Goal: Task Accomplishment & Management: Use online tool/utility

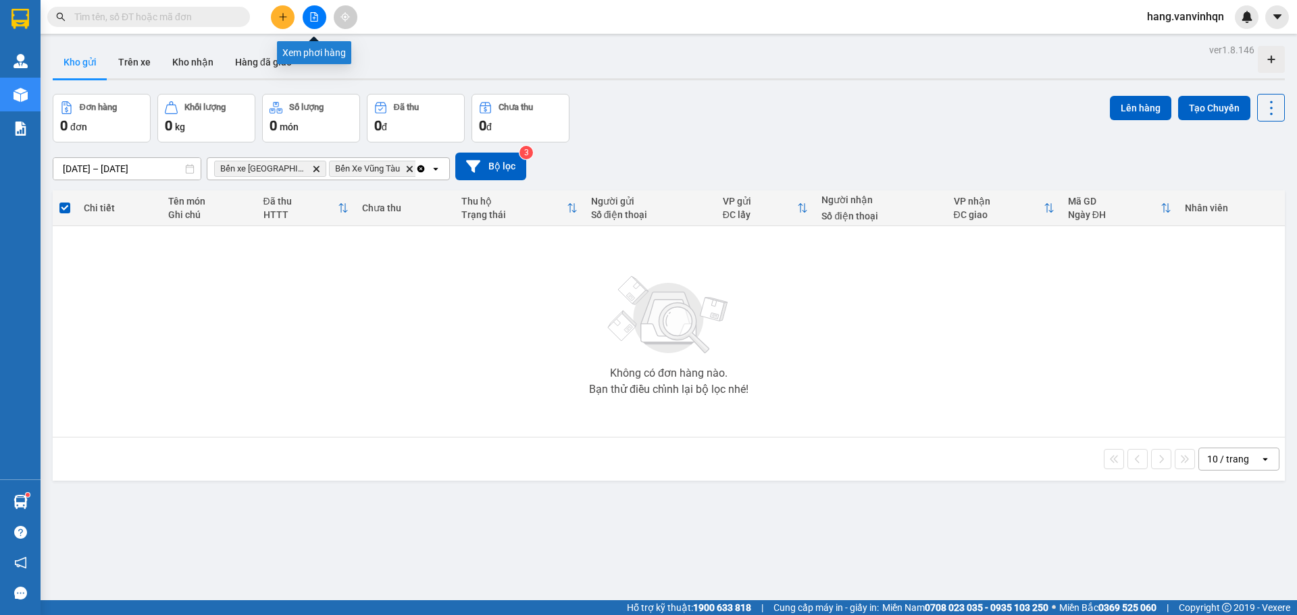
click at [307, 17] on button at bounding box center [315, 17] width 24 height 24
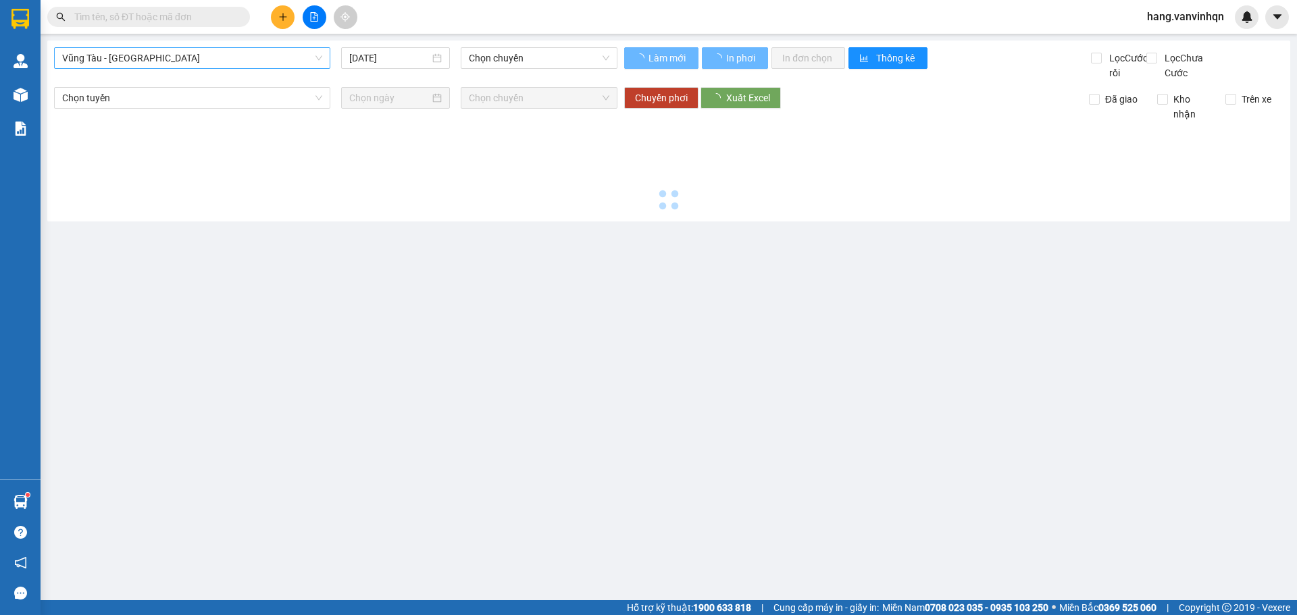
click at [133, 57] on span "Vũng Tàu - [GEOGRAPHIC_DATA]" at bounding box center [192, 58] width 260 height 20
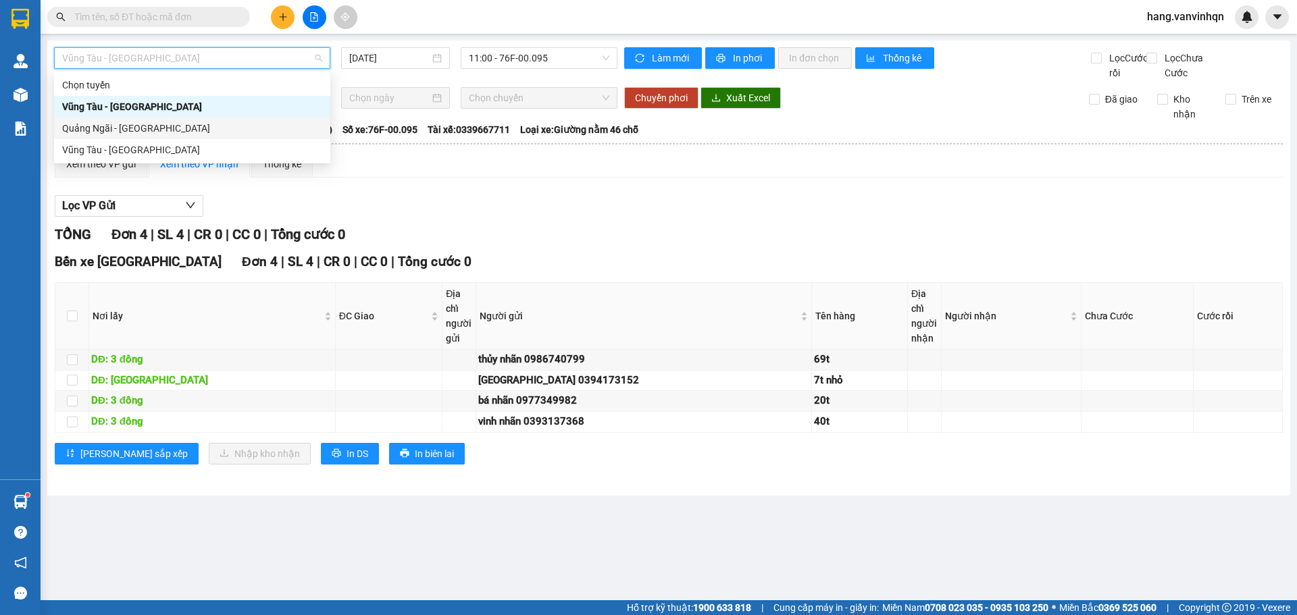
click at [101, 131] on div "Quảng Ngãi - [GEOGRAPHIC_DATA]" at bounding box center [192, 128] width 260 height 15
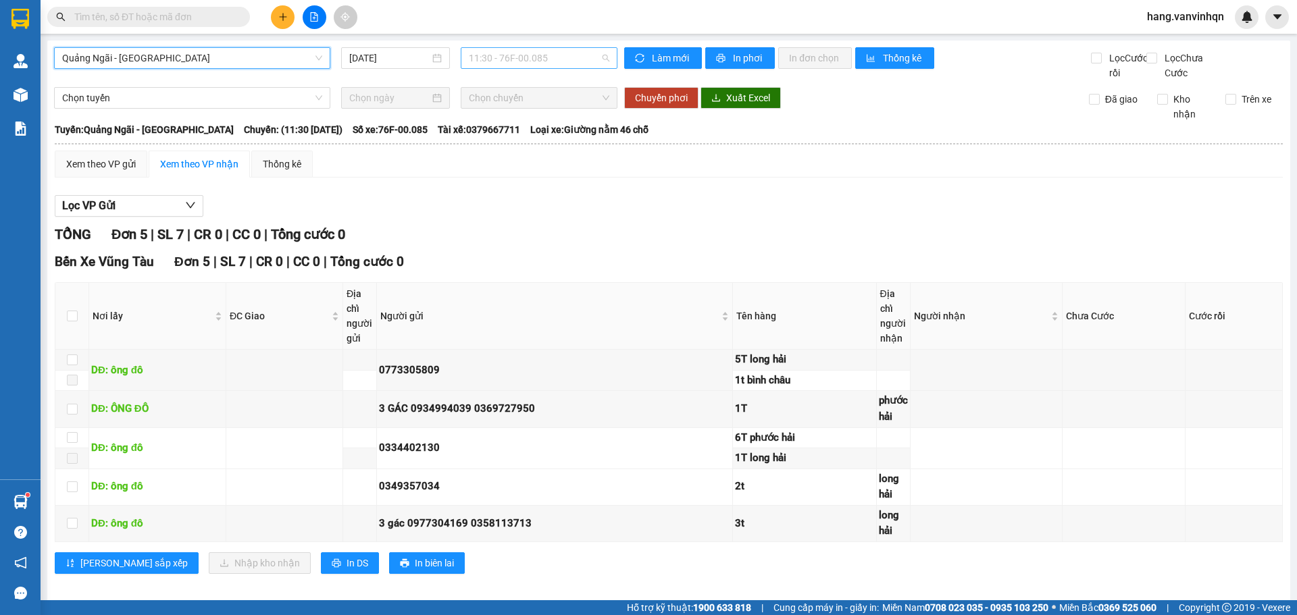
click at [551, 55] on span "11:30 - 76F-00.085" at bounding box center [539, 58] width 140 height 20
click at [399, 60] on input "[DATE]" at bounding box center [389, 58] width 80 height 15
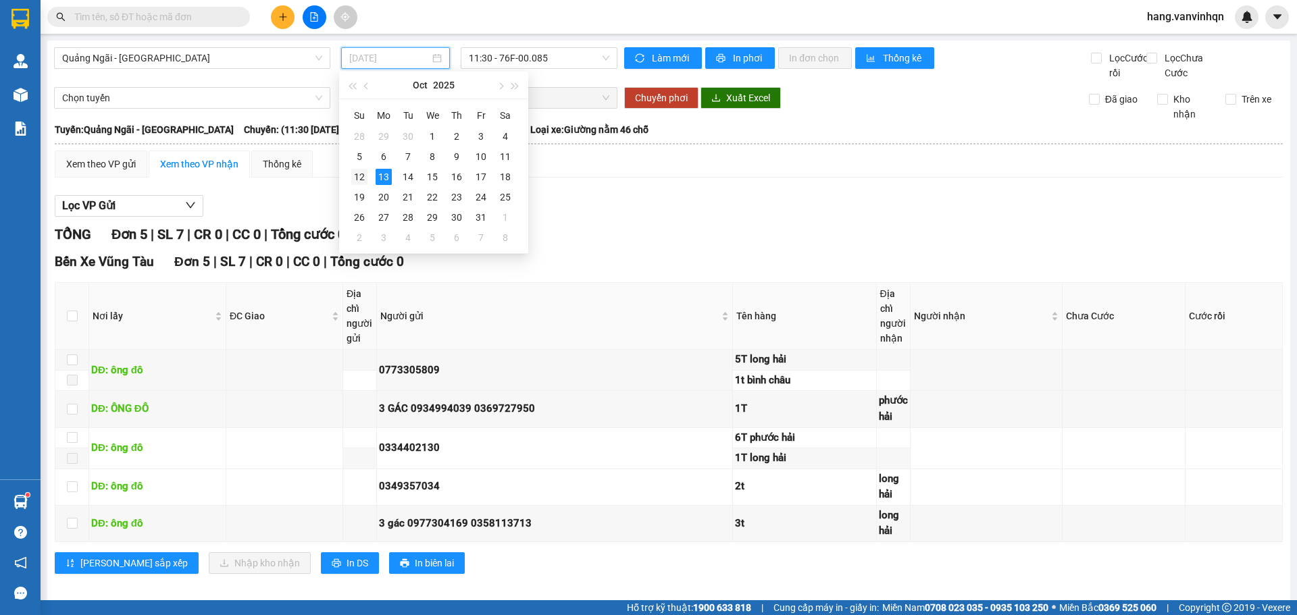
click at [353, 178] on div "12" at bounding box center [359, 177] width 16 height 16
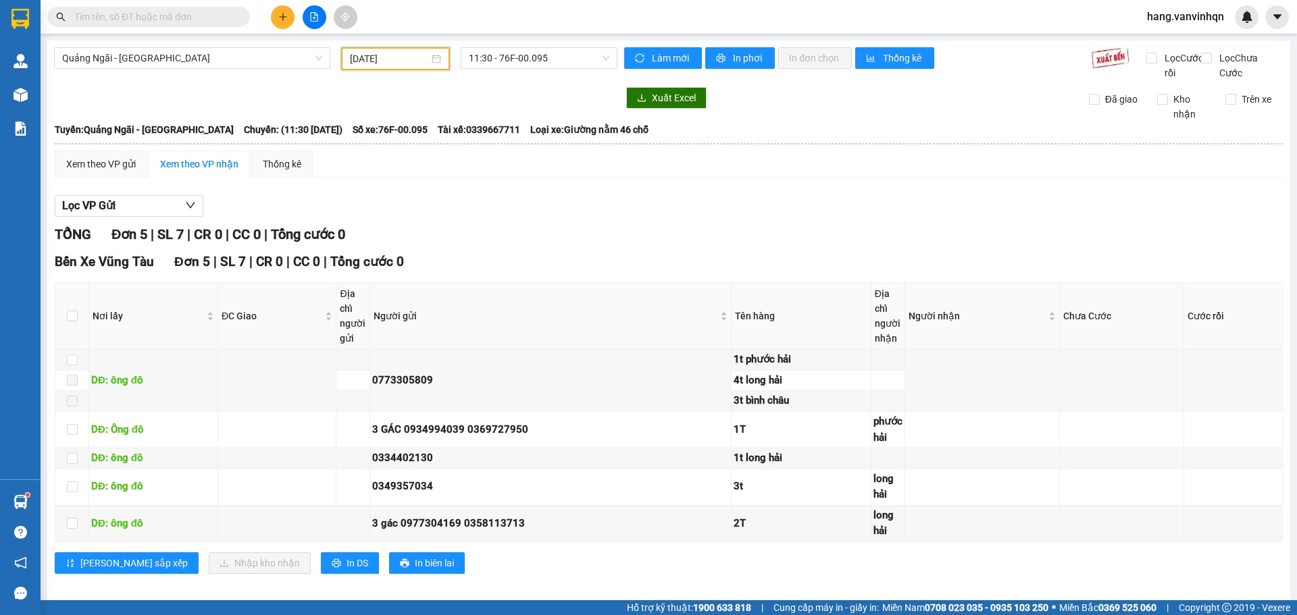
click at [561, 99] on div "Quảng Ngãi - Vũng Tàu [DATE] 11:30 - 76F-00.095 Làm mới In phơi In đơn chọn Thố…" at bounding box center [668, 323] width 1243 height 565
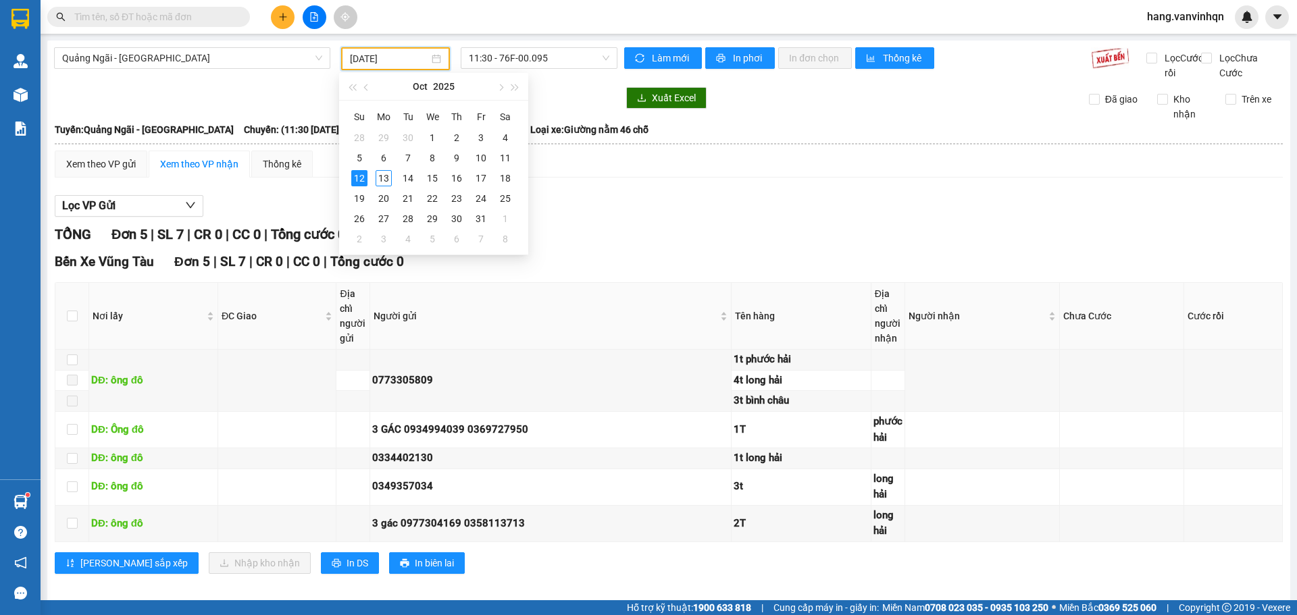
click at [419, 64] on input "[DATE]" at bounding box center [389, 58] width 79 height 15
click at [500, 159] on div "11" at bounding box center [505, 158] width 16 height 16
type input "[DATE]"
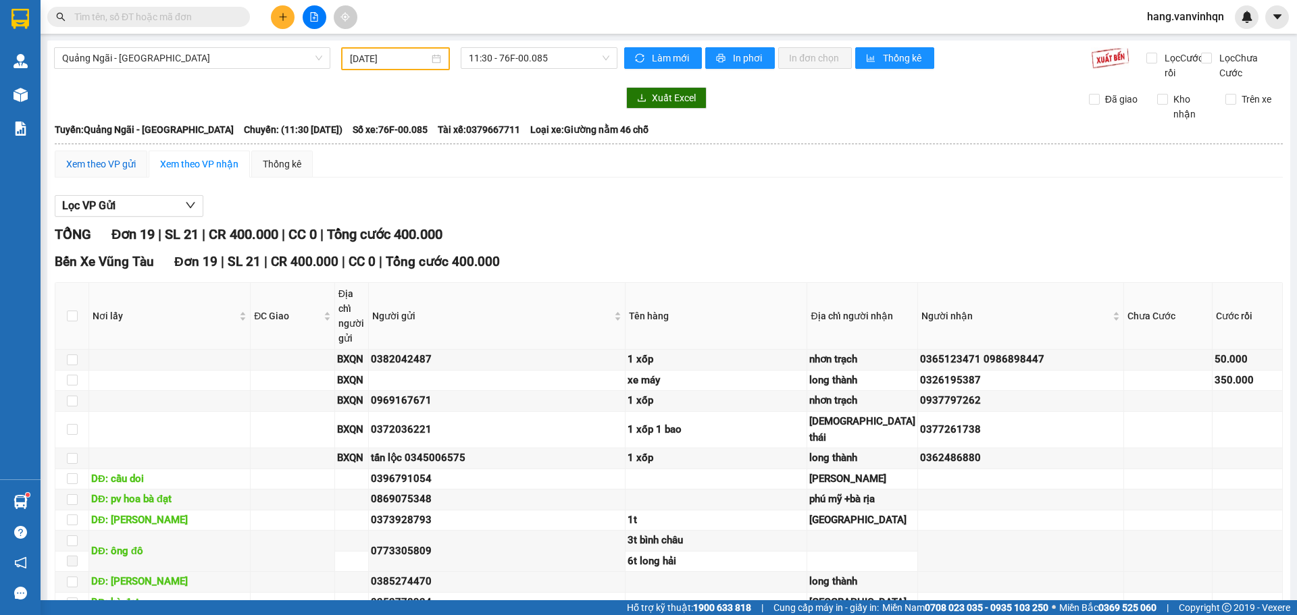
click at [118, 172] on div "Xem theo VP gửi" at bounding box center [101, 164] width 70 height 15
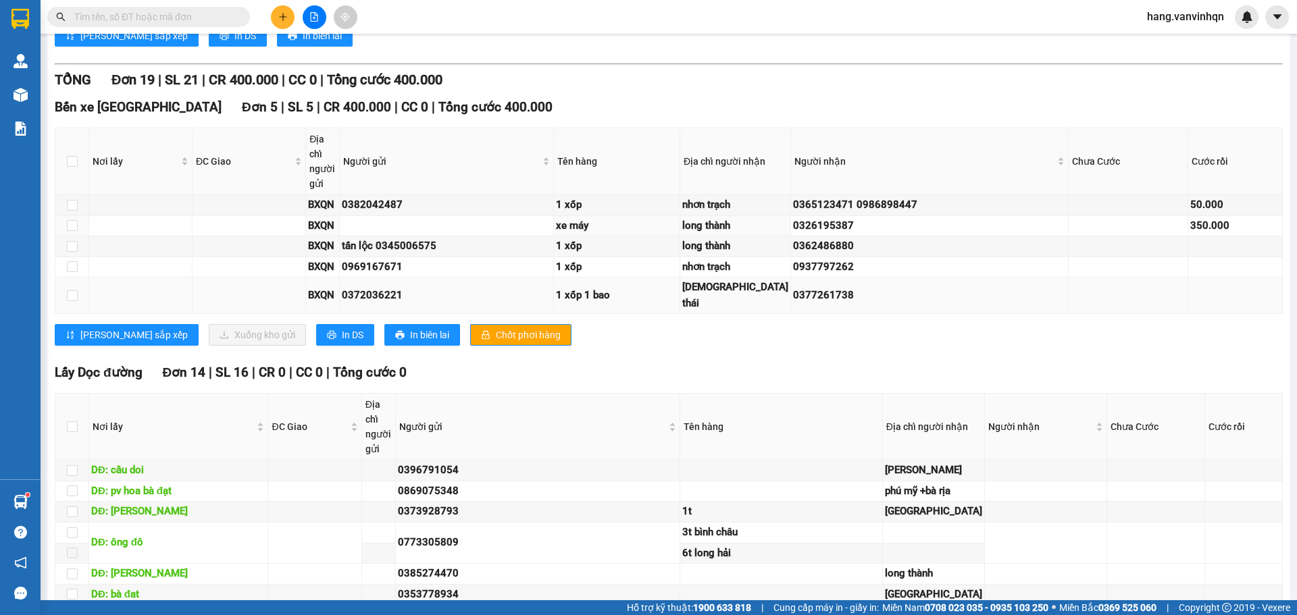
scroll to position [743, 0]
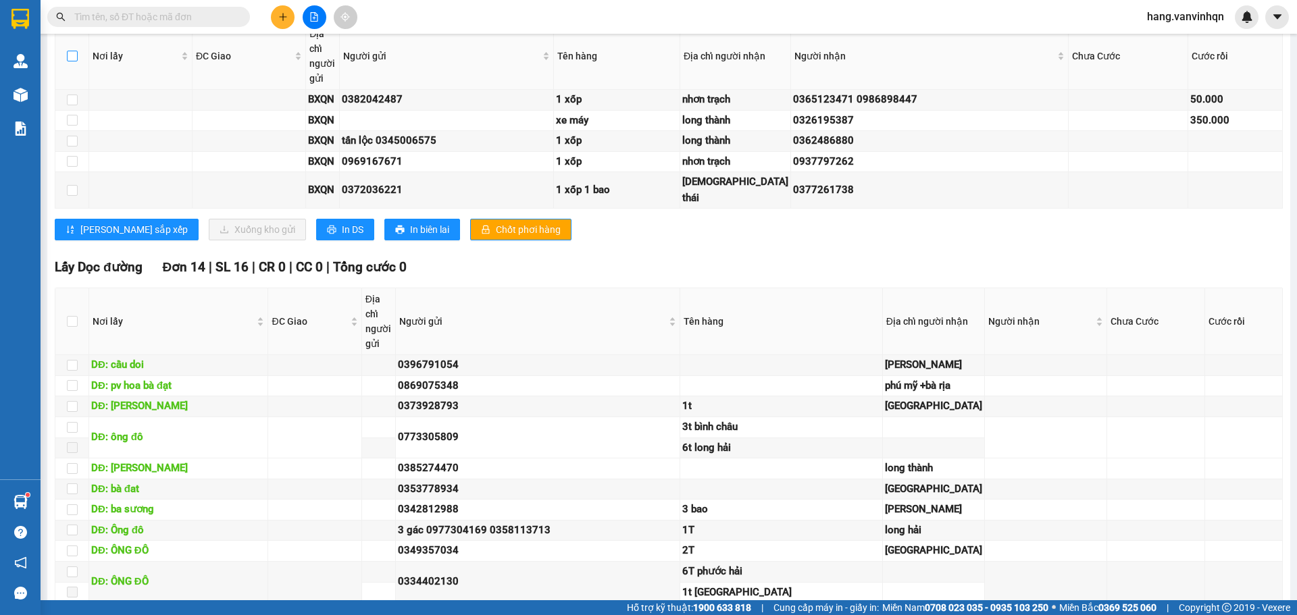
click at [67, 61] on input "checkbox" at bounding box center [72, 56] width 11 height 11
checkbox input "true"
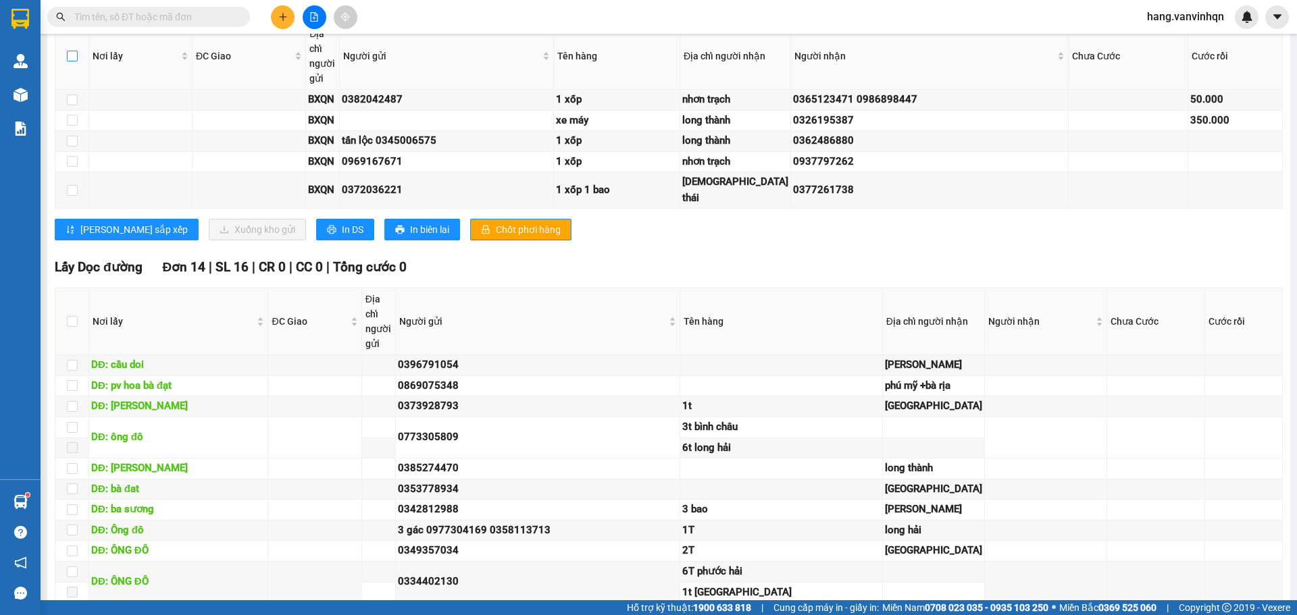
checkbox input "true"
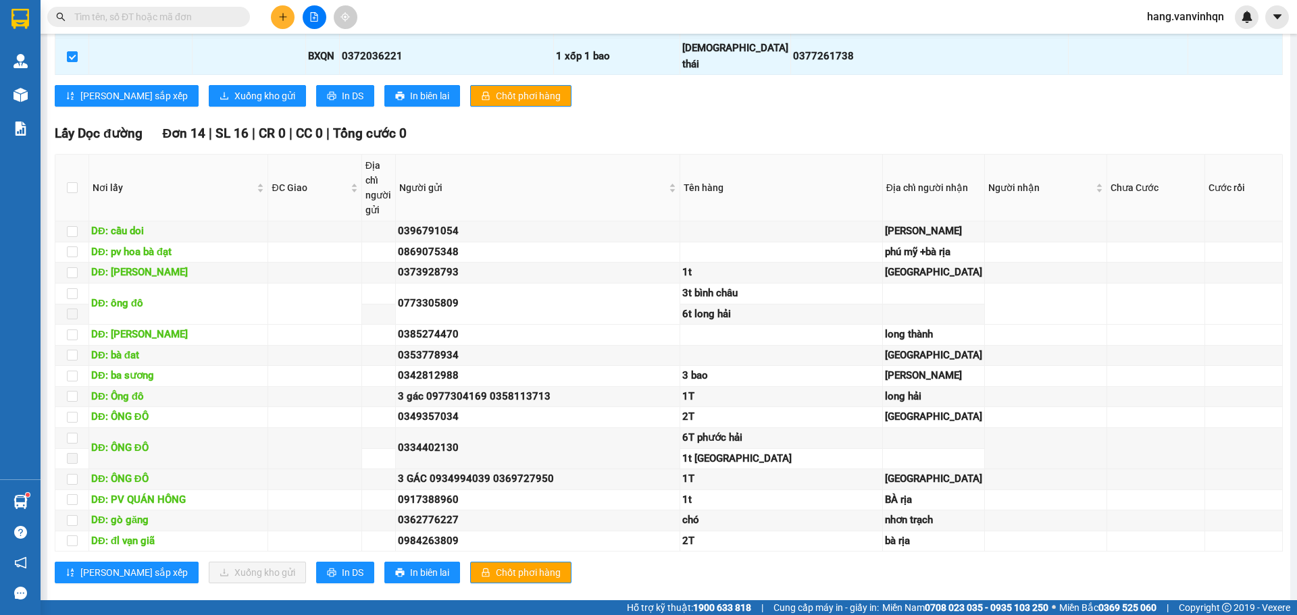
scroll to position [878, 0]
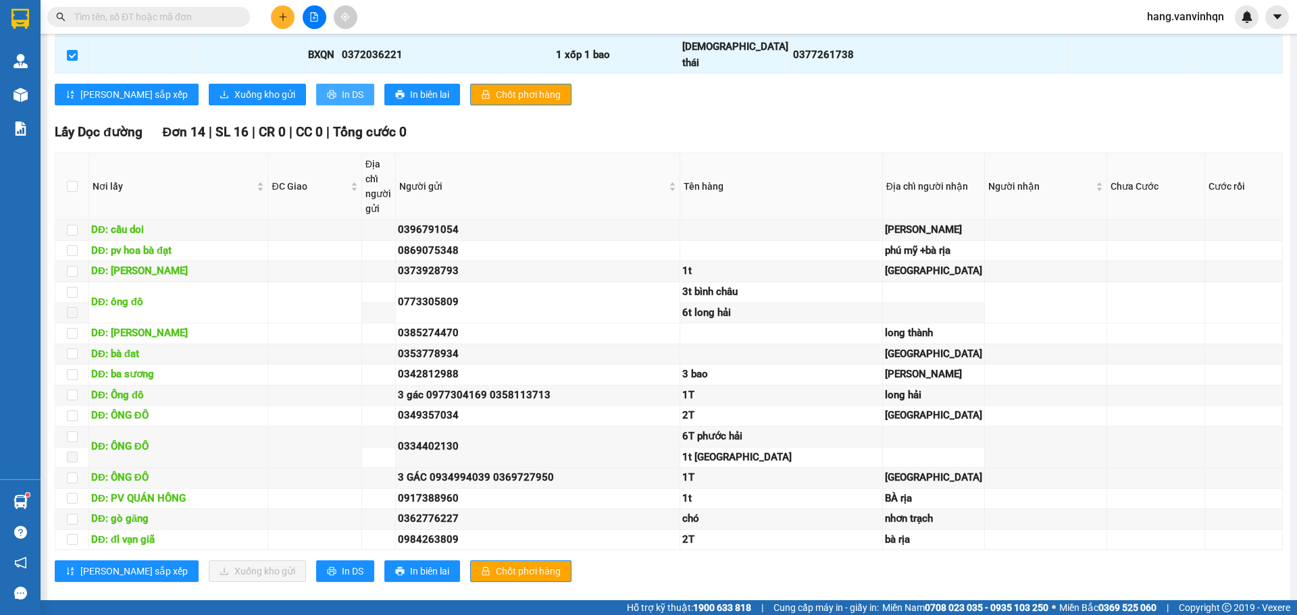
click at [342, 102] on span "In DS" at bounding box center [353, 94] width 22 height 15
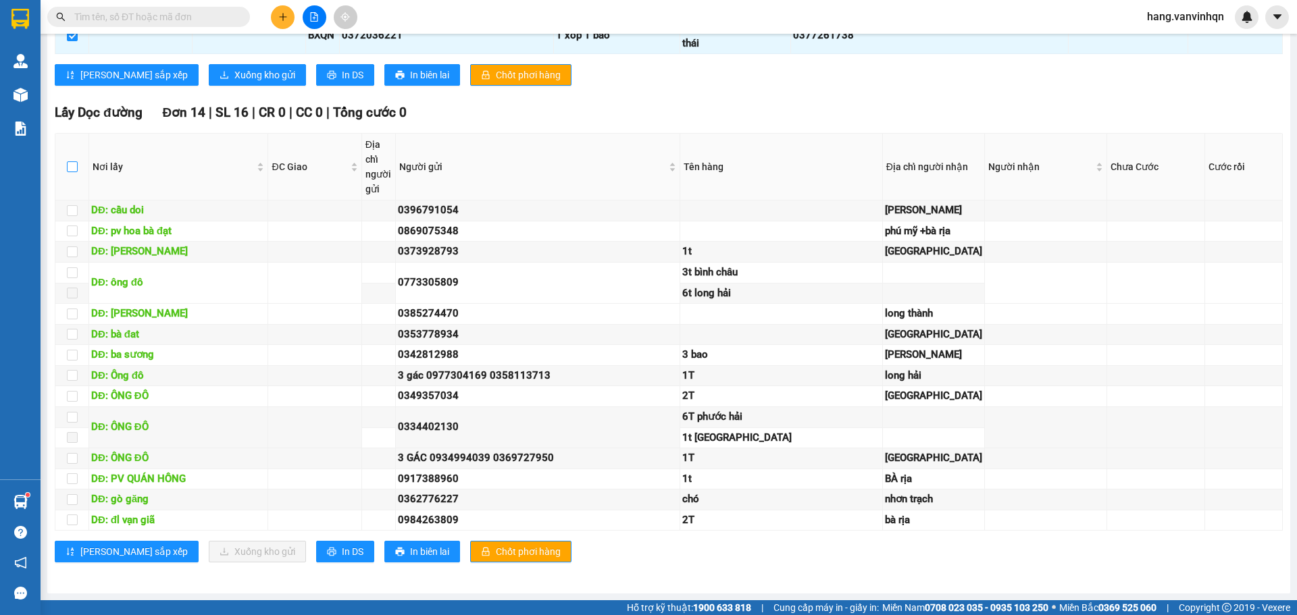
click at [70, 172] on input "checkbox" at bounding box center [72, 166] width 11 height 11
checkbox input "true"
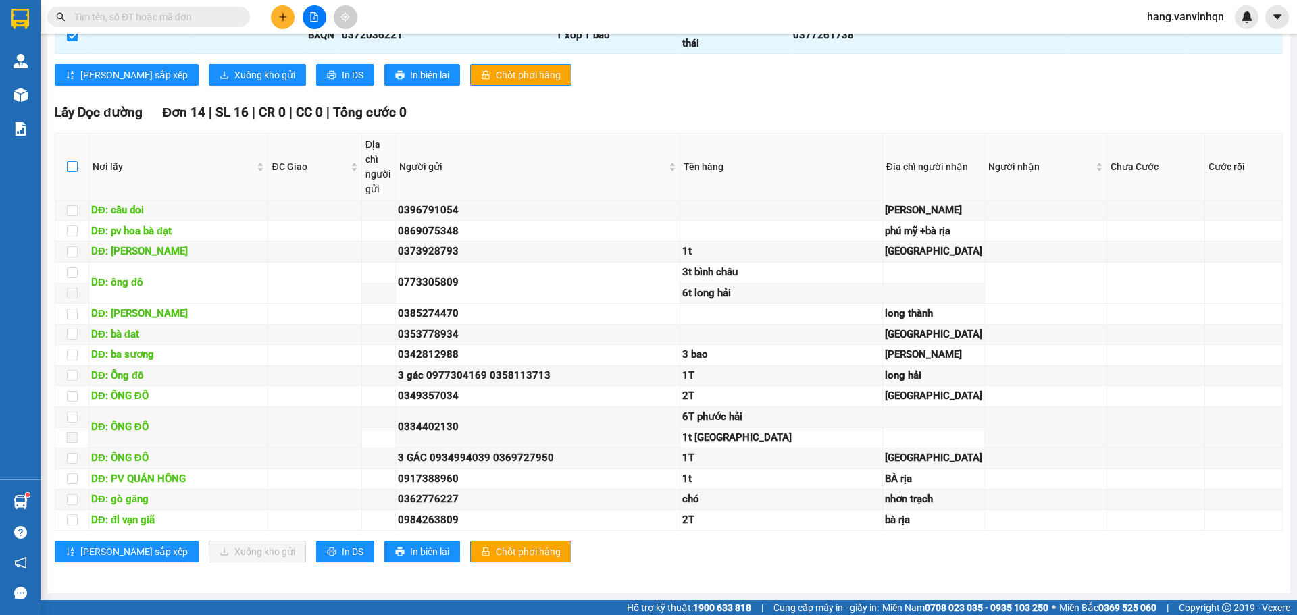
checkbox input "true"
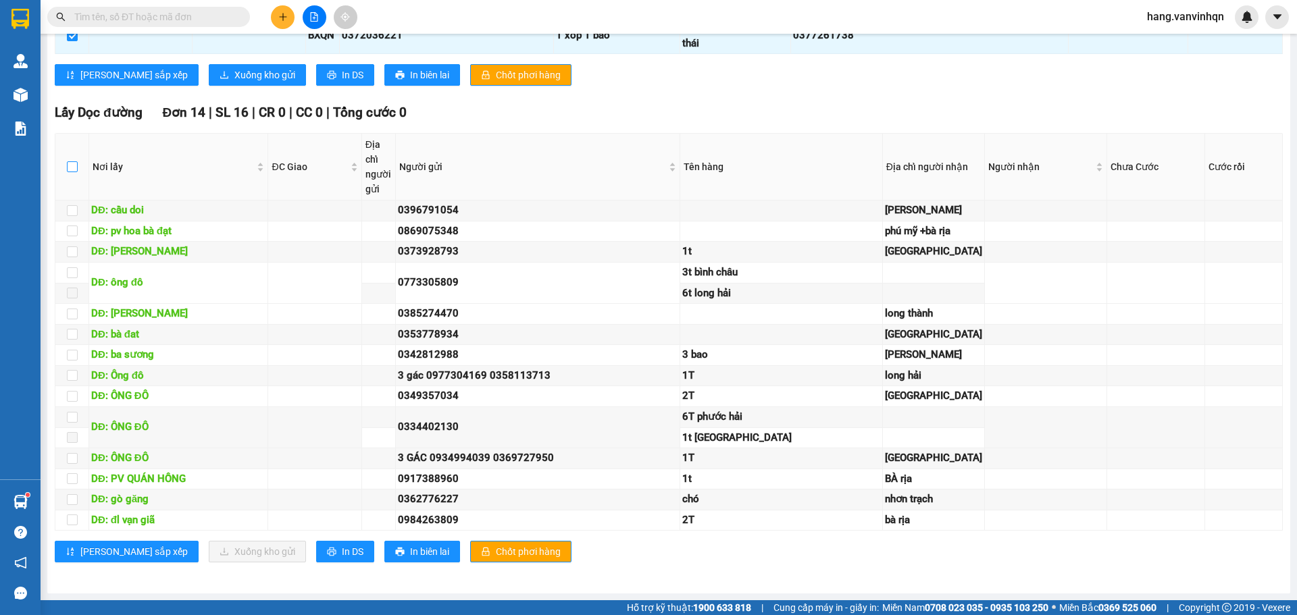
checkbox input "true"
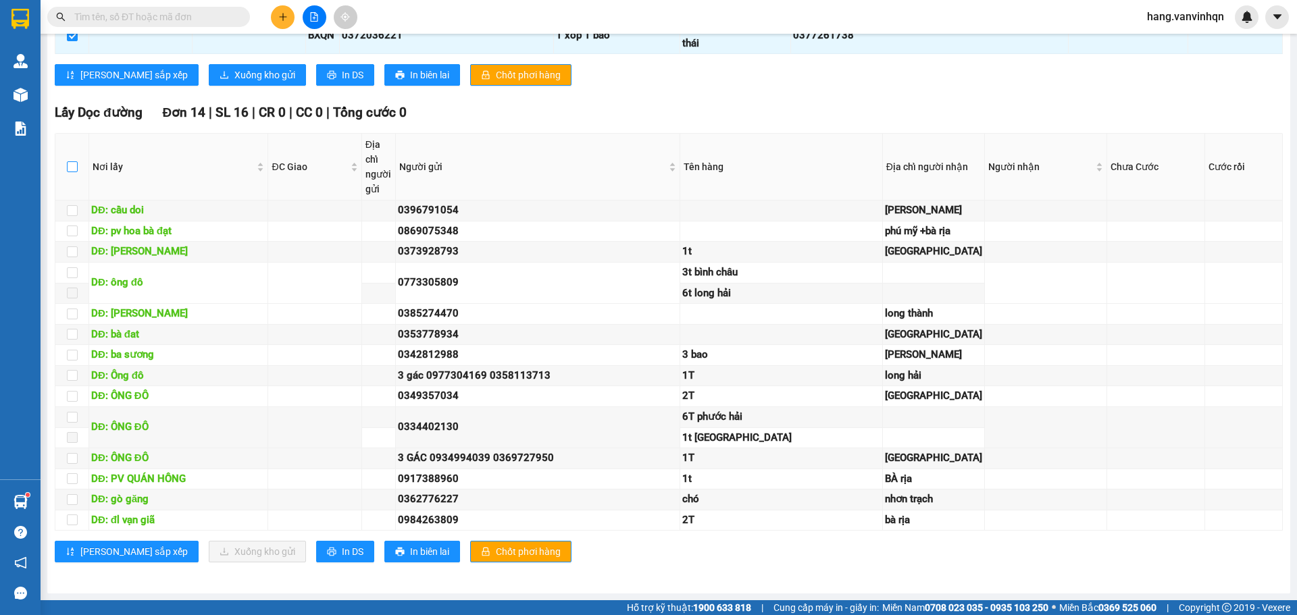
checkbox input "true"
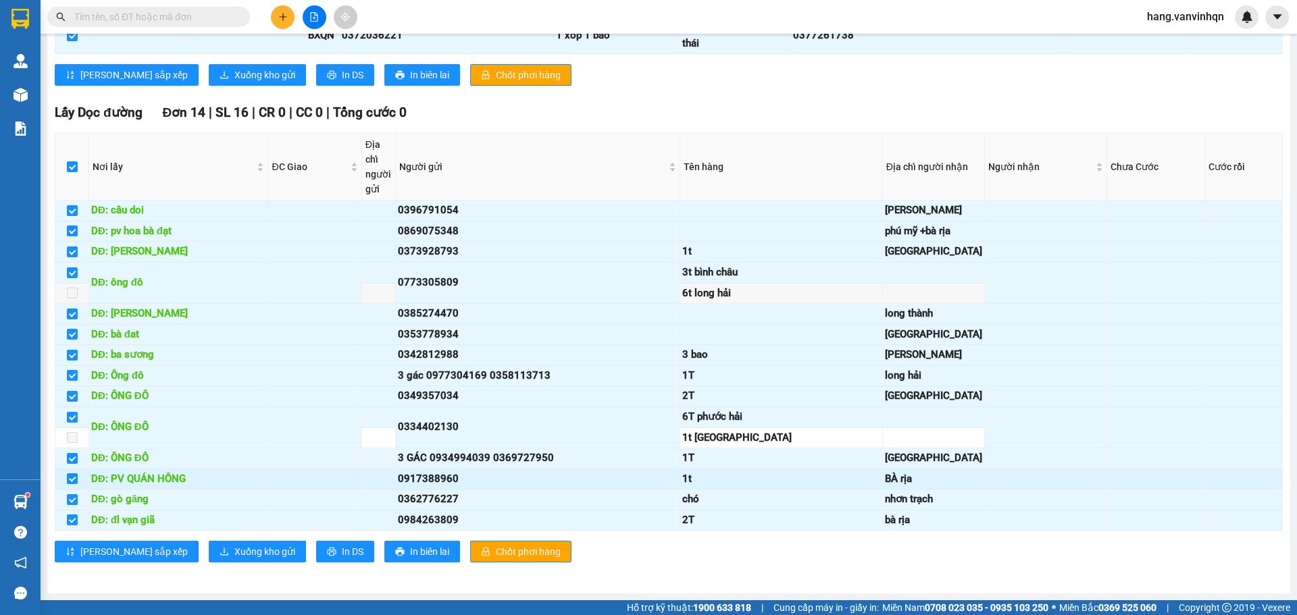
scroll to position [1358, 0]
click at [342, 552] on span "In DS" at bounding box center [353, 551] width 22 height 15
